Goal: Task Accomplishment & Management: Manage account settings

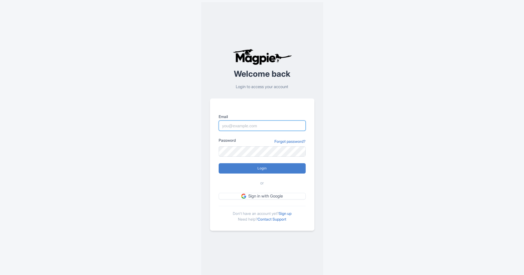
click at [251, 123] on input "Email" at bounding box center [262, 125] width 87 height 10
type input "alex.brennan@sportswhereiam.com"
click at [266, 174] on form "Email alex.brennan@sportswhereiam.com Password Forgot password? Login or Sign i…" at bounding box center [262, 157] width 87 height 86
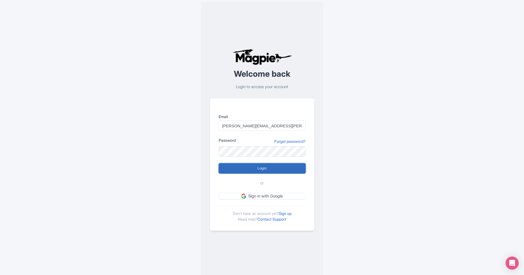
click at [267, 170] on input "Login" at bounding box center [262, 168] width 87 height 10
type input "Logging in..."
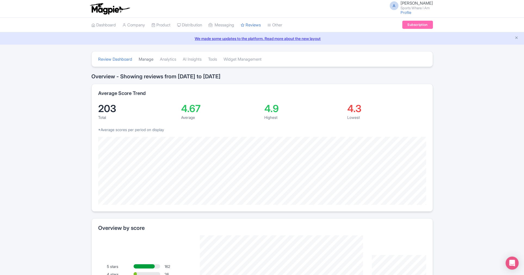
click at [142, 58] on link "Manage" at bounding box center [146, 59] width 15 height 15
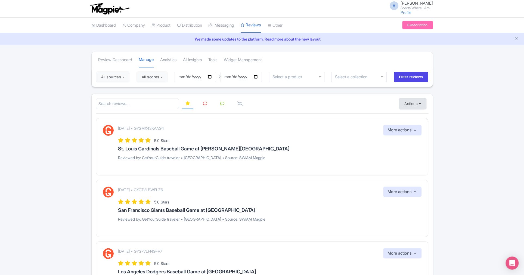
click at [420, 105] on button "Actions" at bounding box center [412, 103] width 27 height 11
click at [419, 118] on link "Import new reviews" at bounding box center [431, 117] width 64 height 11
drag, startPoint x: 159, startPoint y: 35, endPoint x: 166, endPoint y: 33, distance: 7.7
click at [159, 35] on link "My Products" at bounding box center [178, 39] width 52 height 8
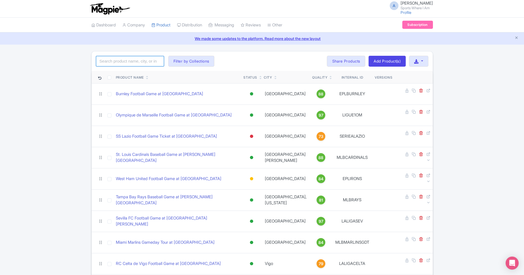
click at [132, 64] on input "search" at bounding box center [130, 61] width 68 height 10
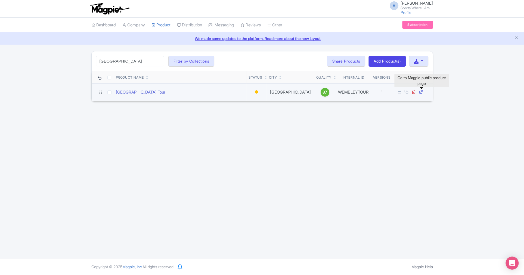
click at [421, 91] on icon at bounding box center [421, 92] width 4 height 4
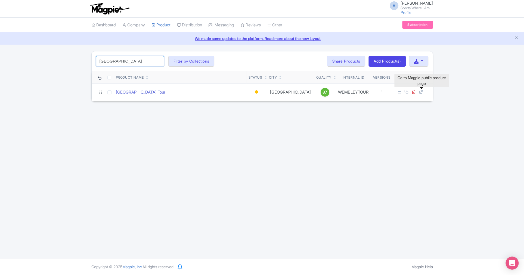
click at [126, 57] on input "[GEOGRAPHIC_DATA]" at bounding box center [130, 61] width 68 height 10
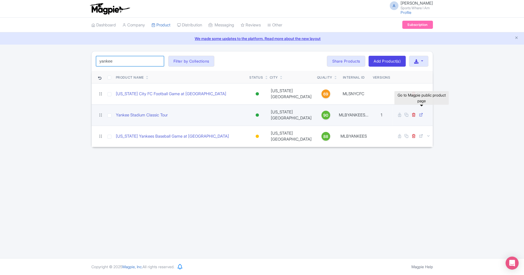
type input "yankee"
click at [422, 113] on icon at bounding box center [421, 115] width 4 height 4
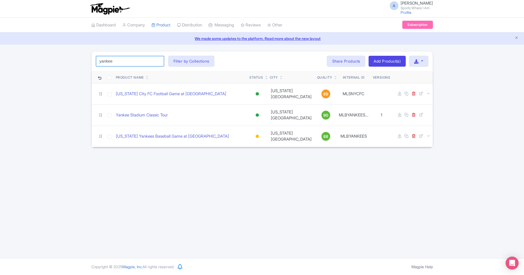
click at [102, 64] on input "yankee" at bounding box center [130, 61] width 68 height 10
click at [158, 60] on input "yankee" at bounding box center [130, 61] width 68 height 10
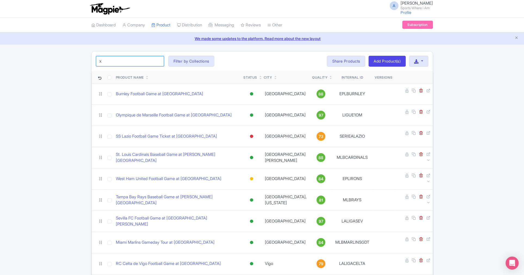
type input "x"
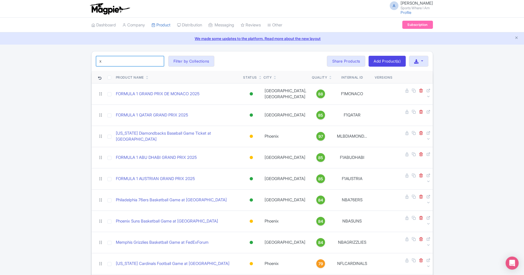
click at [157, 61] on input "x" at bounding box center [130, 61] width 68 height 10
